Goal: Navigation & Orientation: Find specific page/section

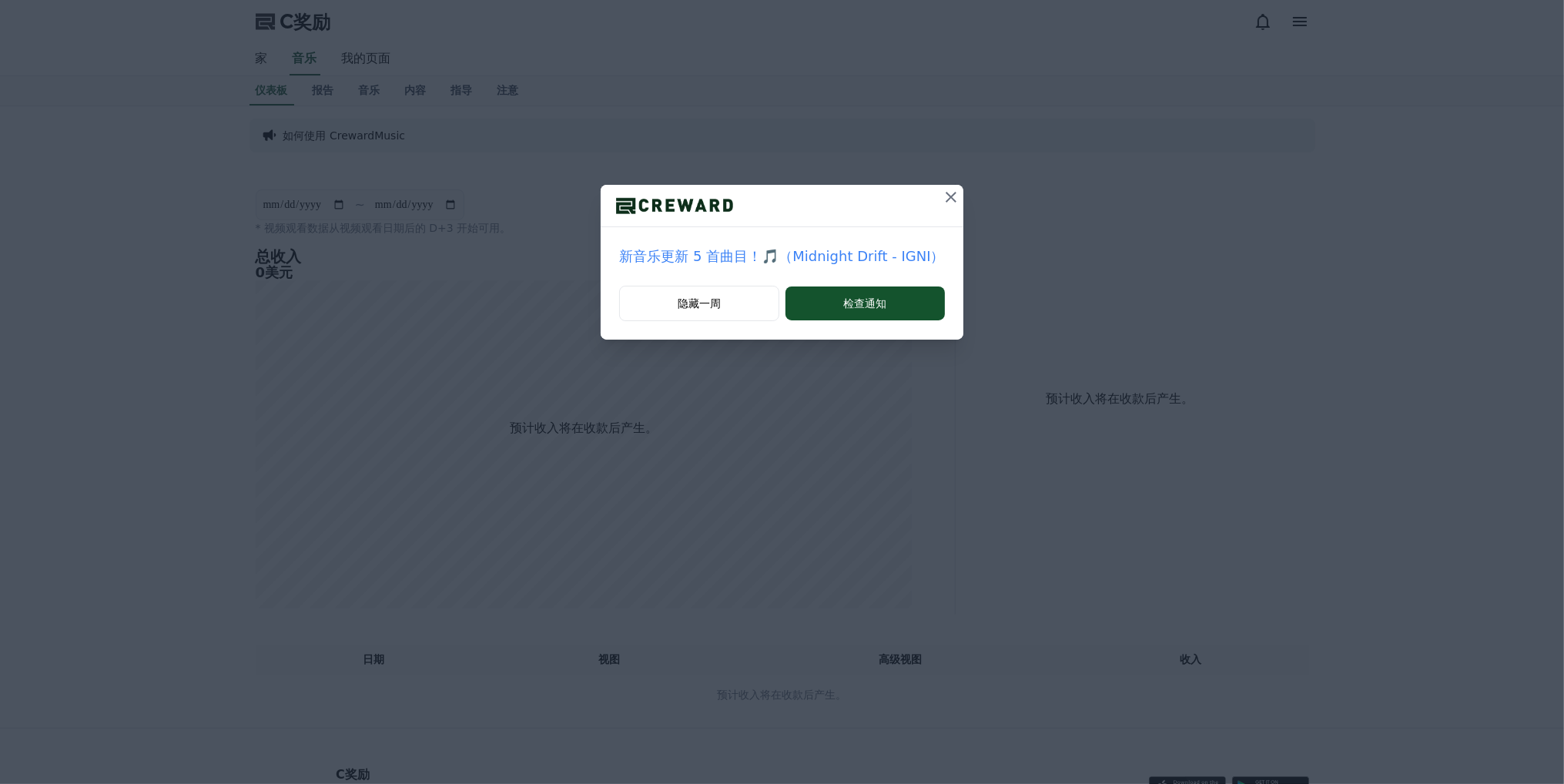
click at [952, 190] on icon at bounding box center [951, 197] width 18 height 18
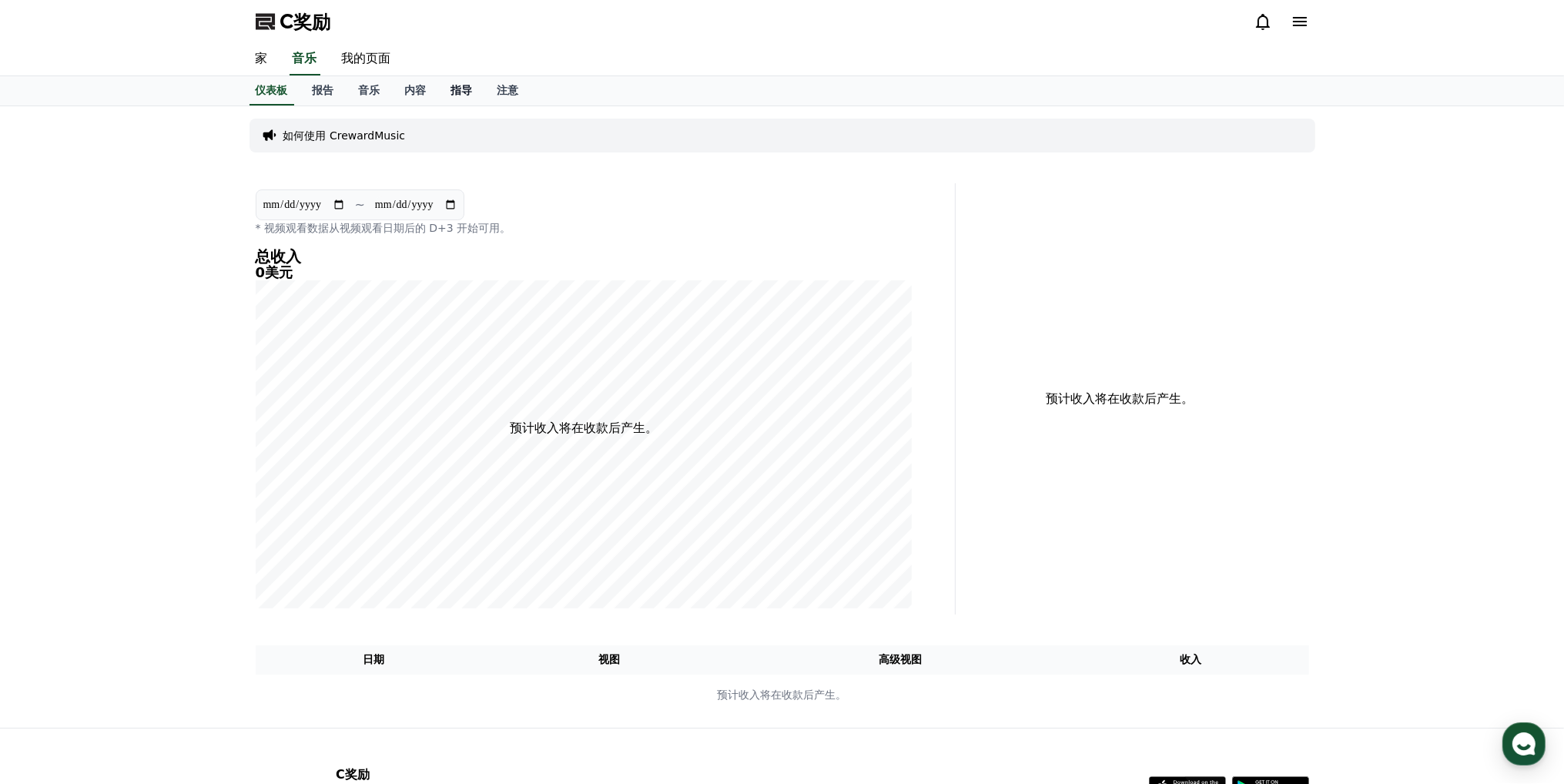
click at [456, 93] on font "指导" at bounding box center [462, 90] width 22 height 12
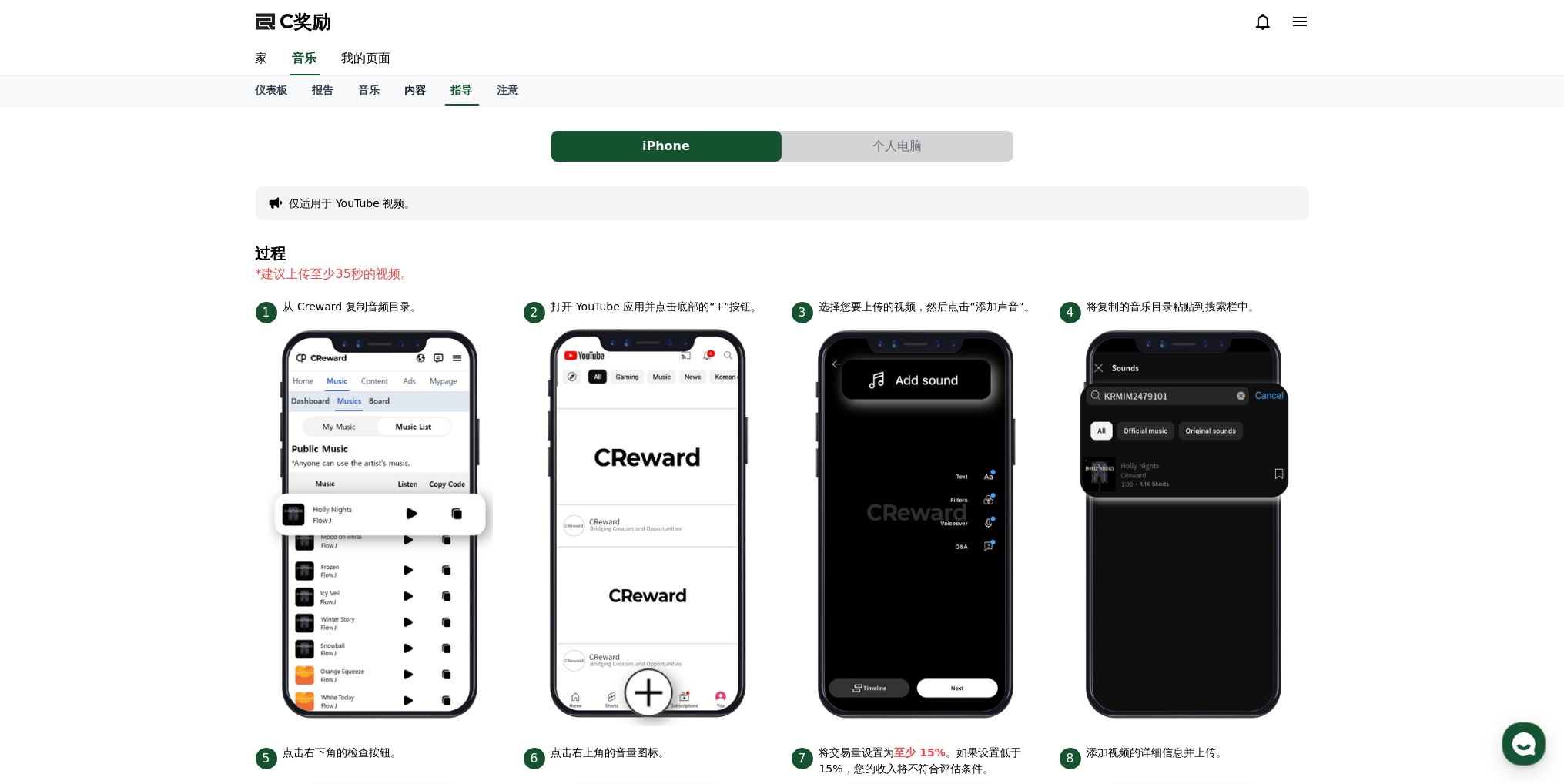
click at [415, 84] on font "内容" at bounding box center [415, 90] width 22 height 12
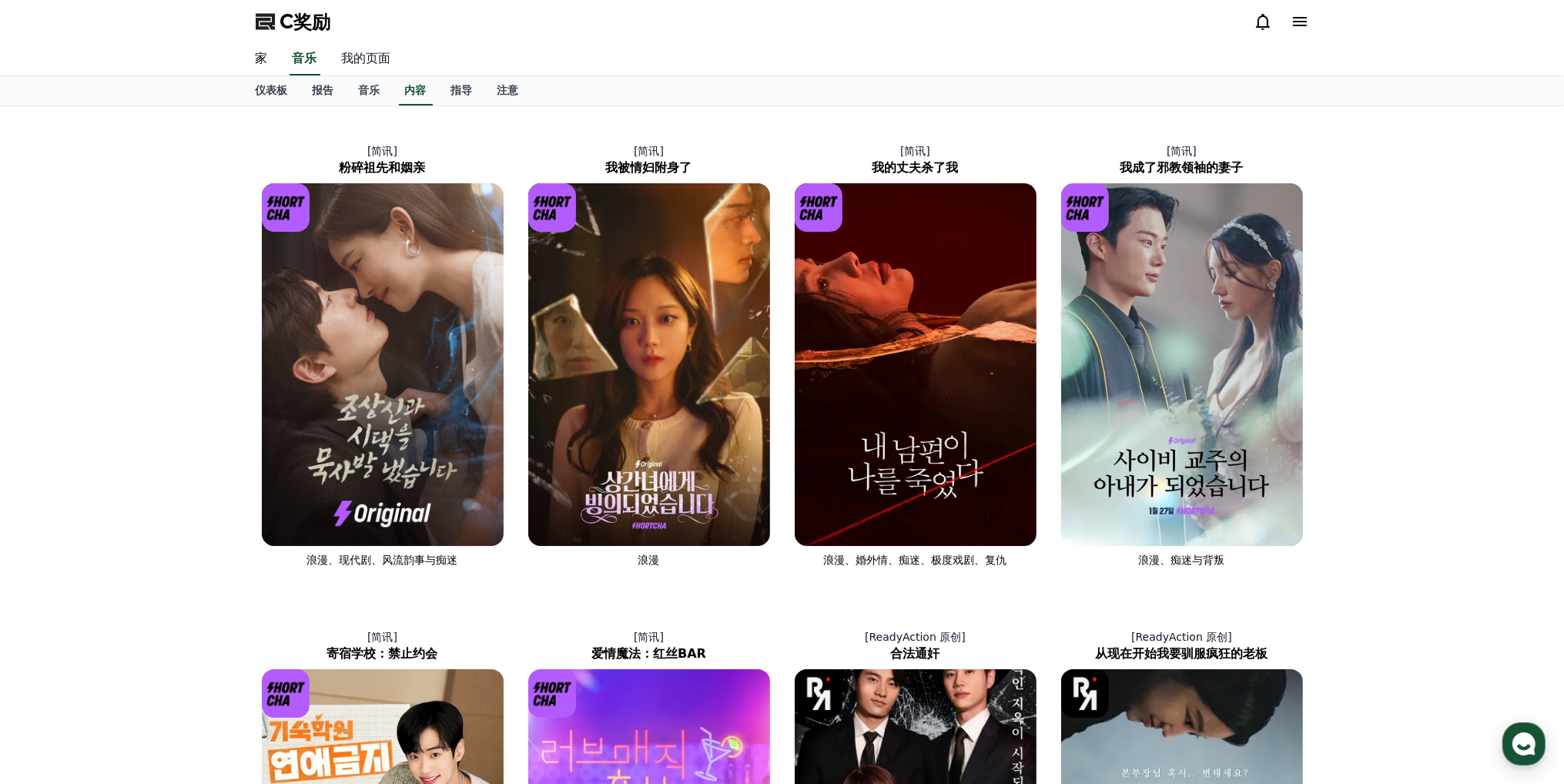
click at [363, 55] on font "我的页面" at bounding box center [366, 58] width 49 height 15
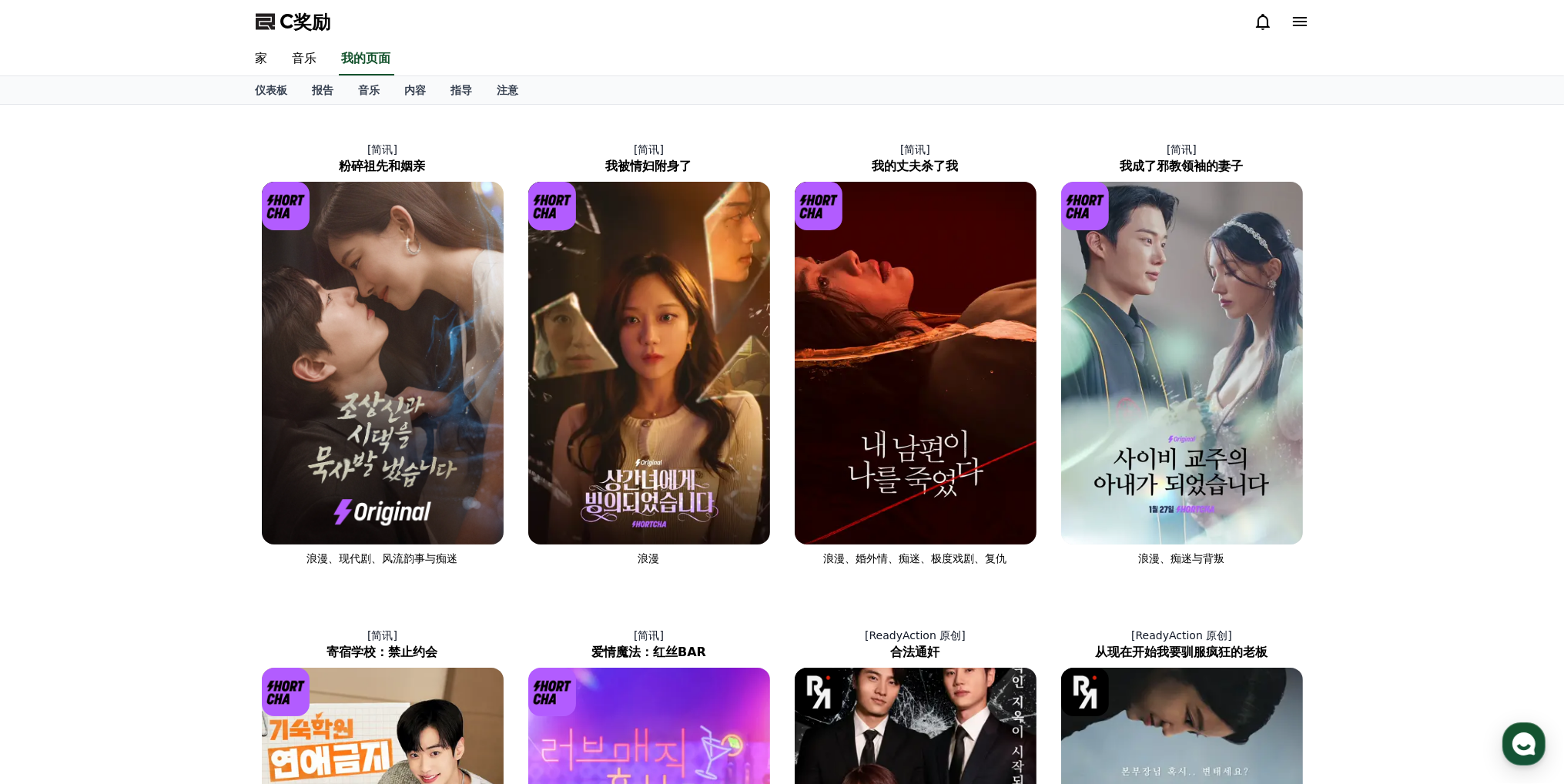
select select "**********"
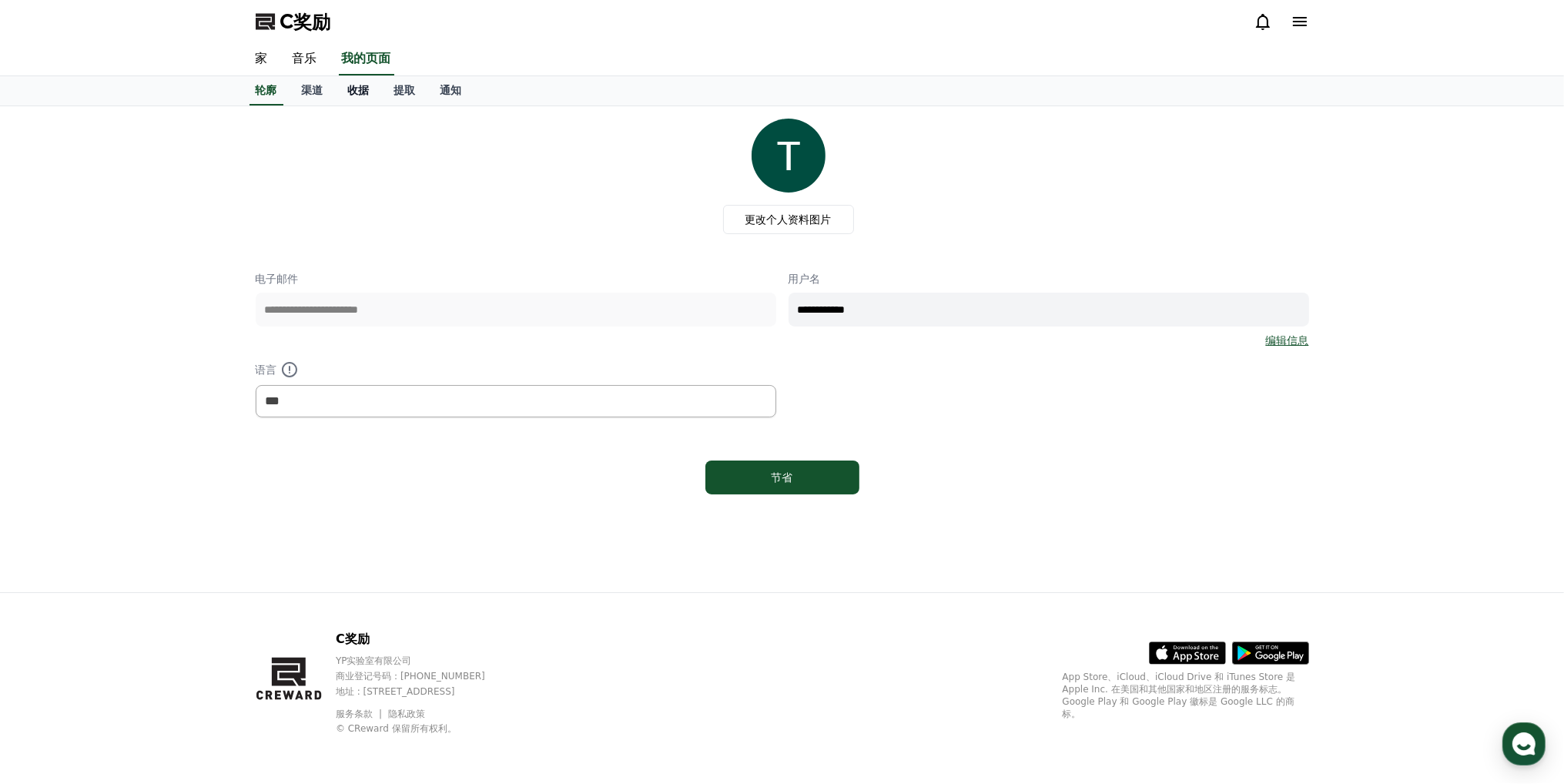
click at [352, 91] on font "收据" at bounding box center [358, 90] width 22 height 12
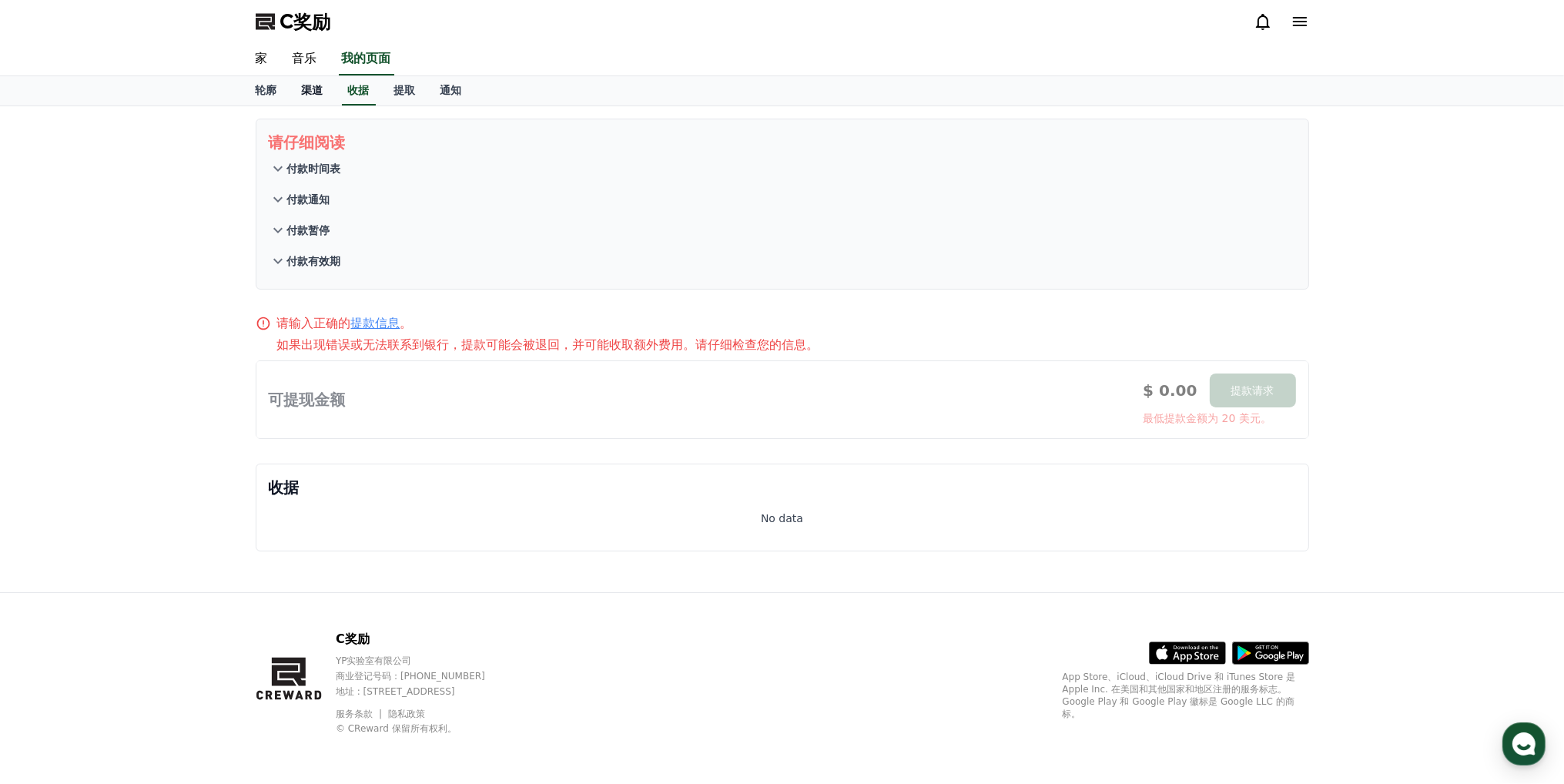
click at [314, 89] on font "渠道" at bounding box center [313, 90] width 22 height 12
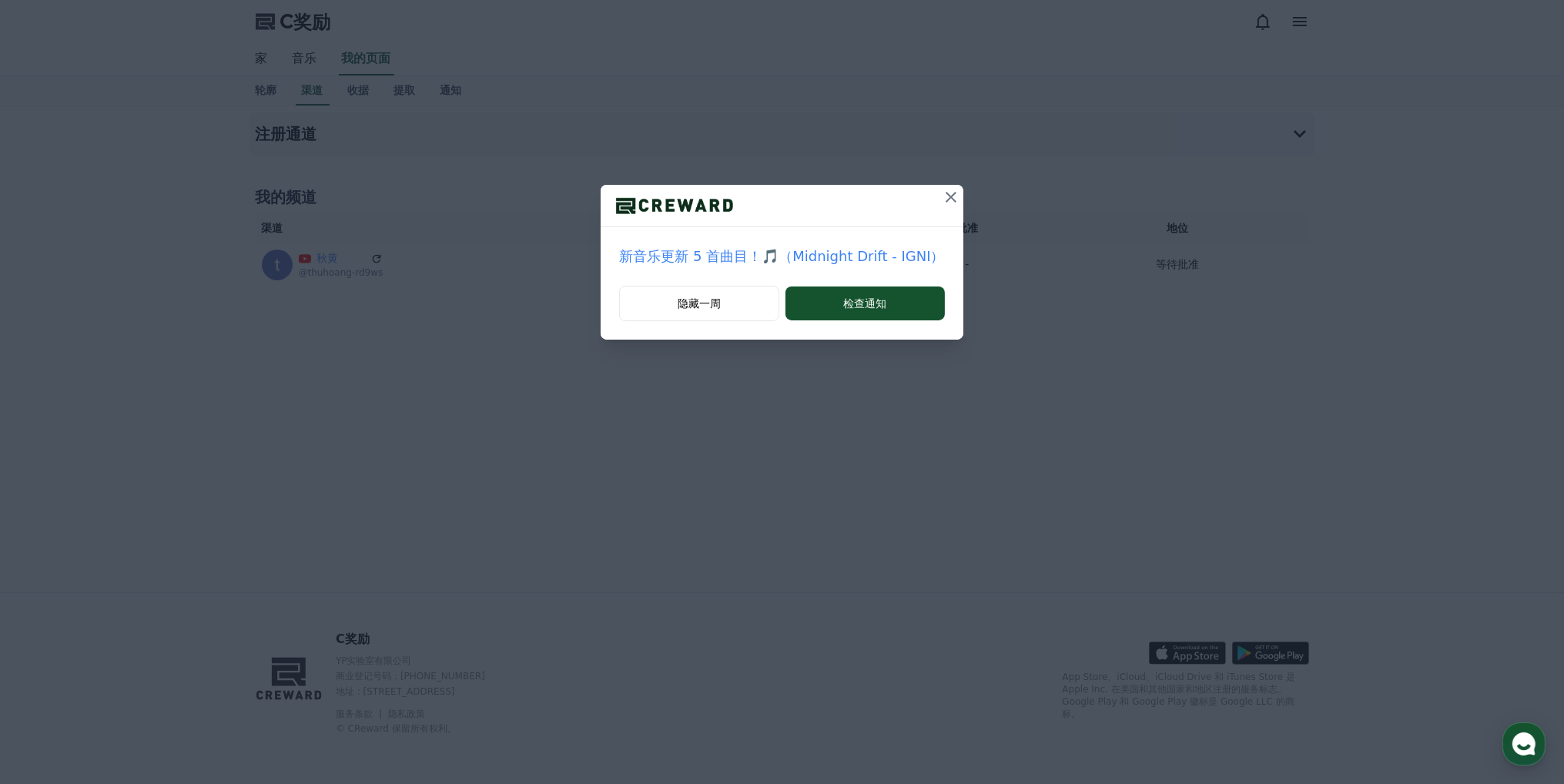
click at [955, 201] on icon at bounding box center [951, 197] width 11 height 11
click at [940, 200] on button at bounding box center [951, 197] width 25 height 25
